Goal: Information Seeking & Learning: Learn about a topic

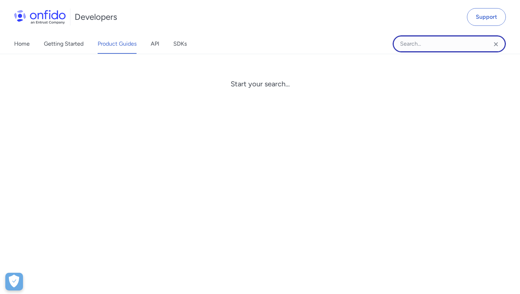
click at [416, 45] on input "Onfido search input field" at bounding box center [449, 43] width 113 height 17
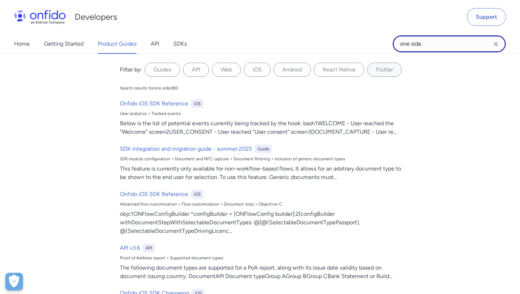
click at [405, 44] on input "one side" at bounding box center [449, 43] width 113 height 17
click at [444, 40] on input "both side" at bounding box center [449, 43] width 113 height 17
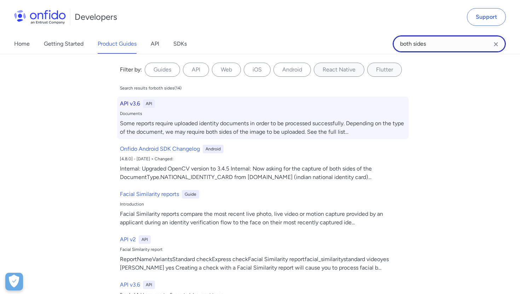
type input "both sides"
click at [305, 127] on div "Some reports require uploaded identity documents in order to be processed succe…" at bounding box center [263, 127] width 286 height 17
select select "http"
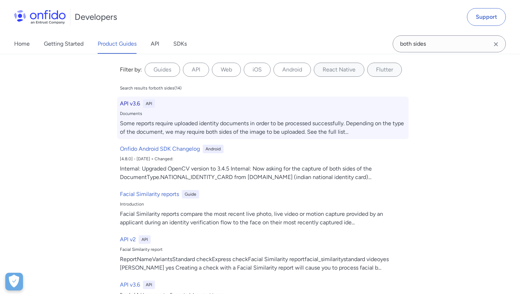
select select "http"
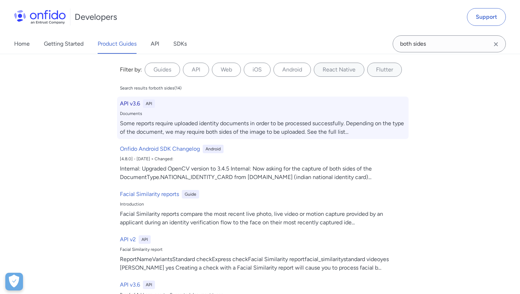
select select "http"
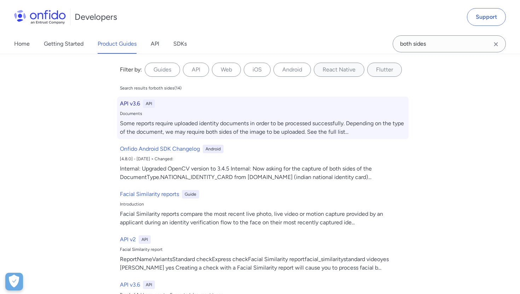
select select "http"
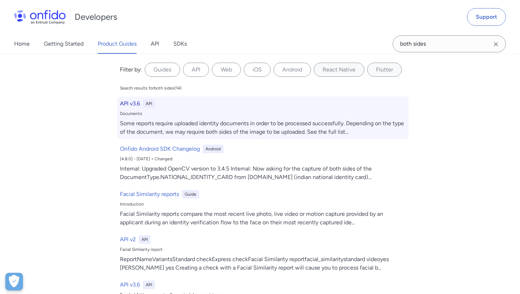
select select "http"
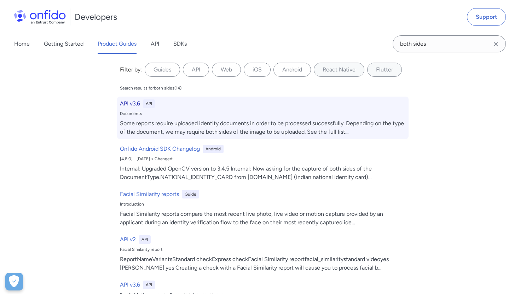
select select "http"
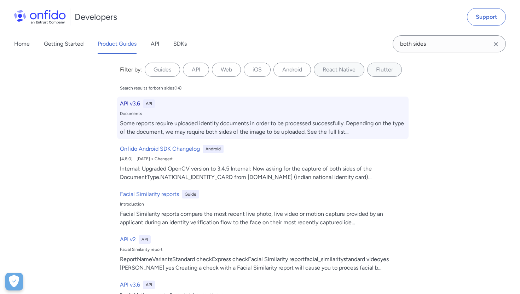
select select "http"
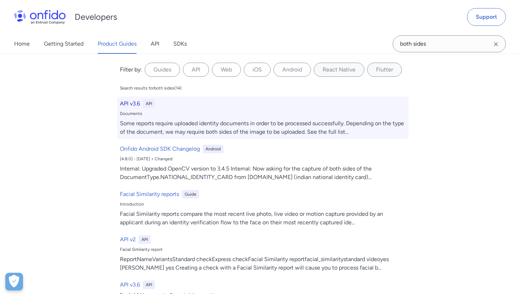
select select "http"
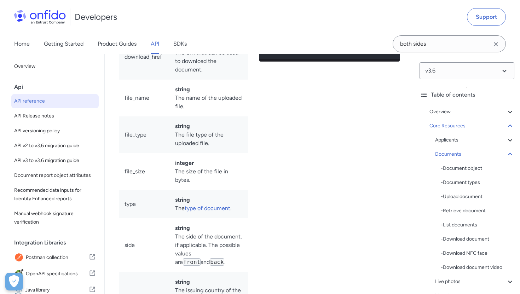
scroll to position [12895, 0]
click at [409, 44] on input "both sides" at bounding box center [449, 43] width 113 height 17
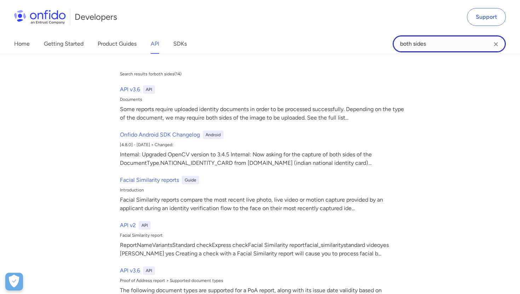
click at [409, 44] on input "both sides" at bounding box center [449, 43] width 113 height 17
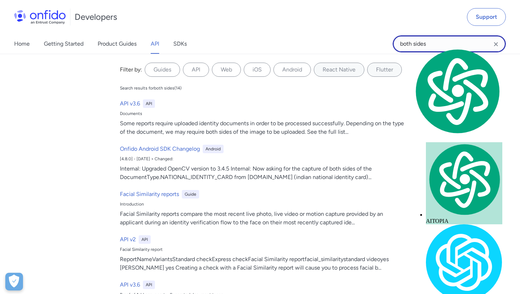
click at [409, 44] on input "both sides" at bounding box center [449, 43] width 113 height 17
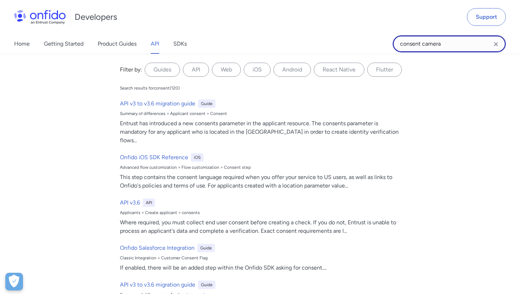
type input "consent camera"
